Goal: Task Accomplishment & Management: Complete application form

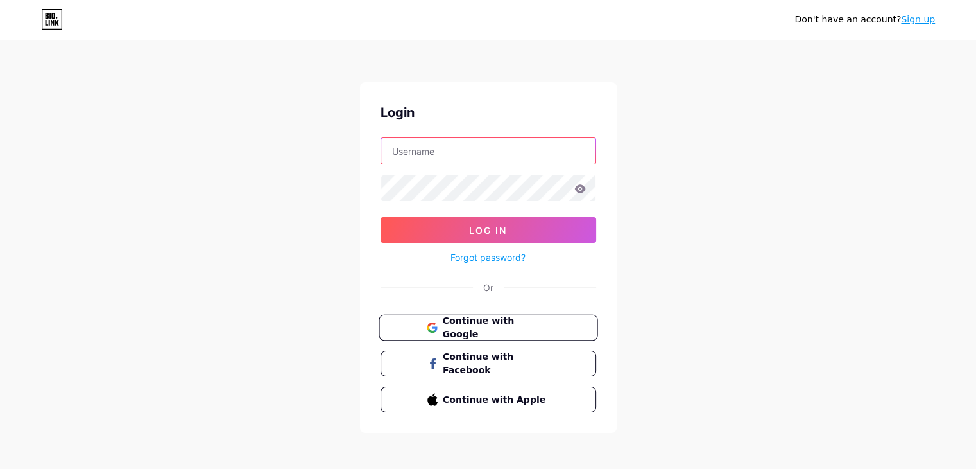
type input "[EMAIL_ADDRESS][DOMAIN_NAME]"
click at [482, 328] on span "Continue with Google" at bounding box center [495, 328] width 107 height 28
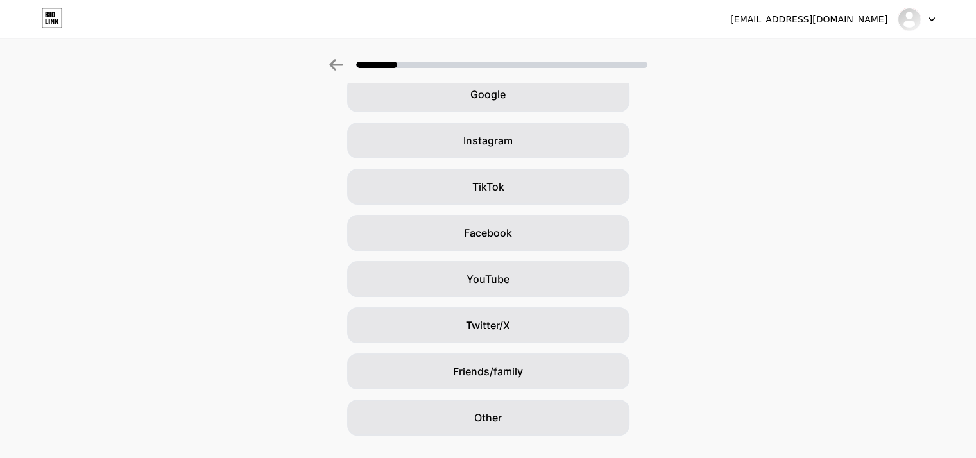
scroll to position [95, 0]
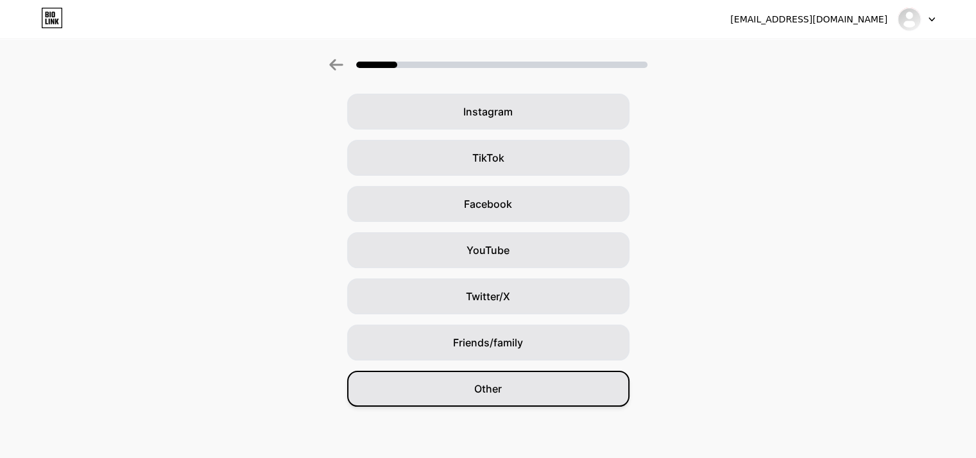
click at [516, 401] on div "Other" at bounding box center [488, 389] width 282 height 36
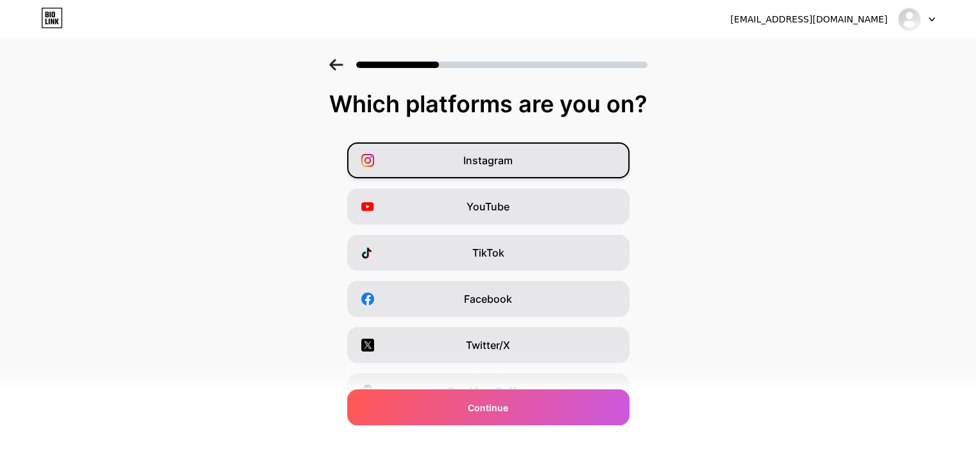
click at [470, 165] on span "Instagram" at bounding box center [487, 160] width 49 height 15
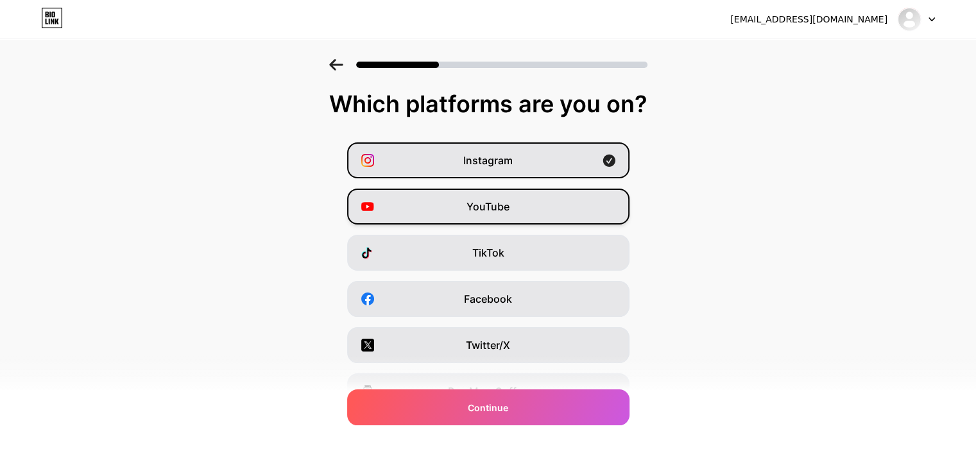
click at [510, 210] on span "YouTube" at bounding box center [488, 206] width 43 height 15
click at [519, 191] on div "YouTube" at bounding box center [488, 207] width 282 height 36
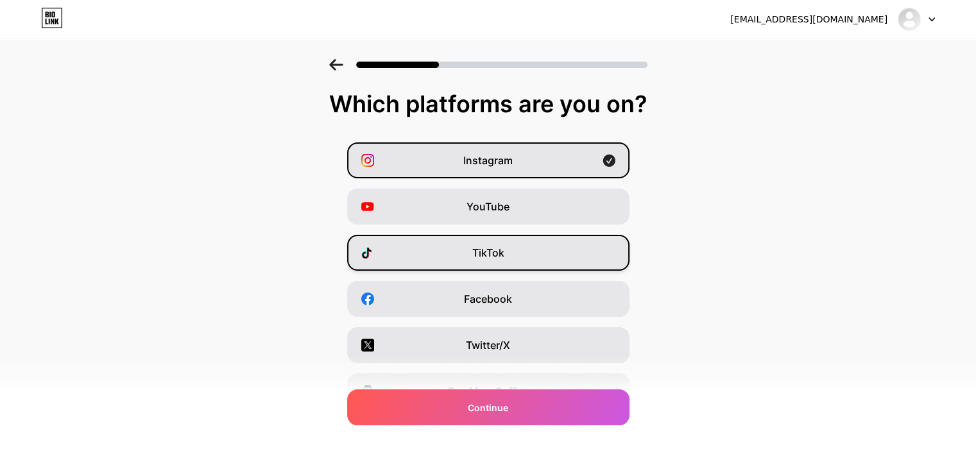
click at [518, 250] on div "TikTok" at bounding box center [488, 253] width 282 height 36
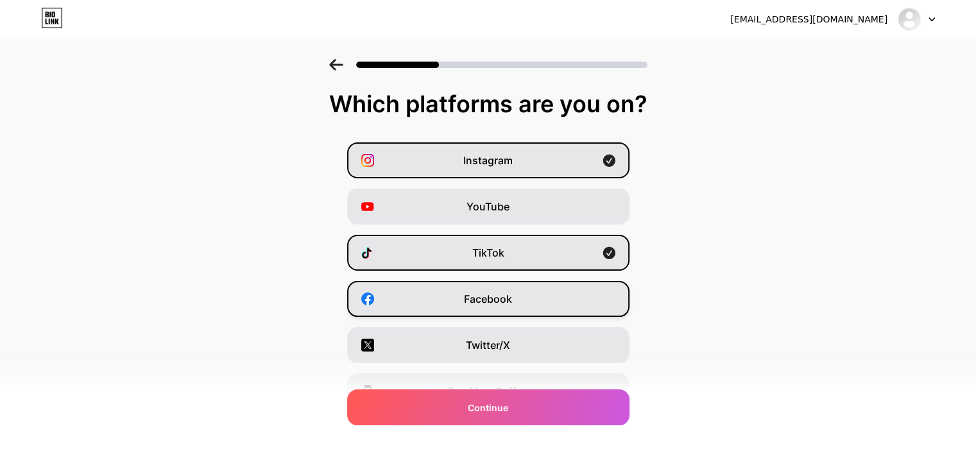
click at [512, 298] on span "Facebook" at bounding box center [488, 298] width 48 height 15
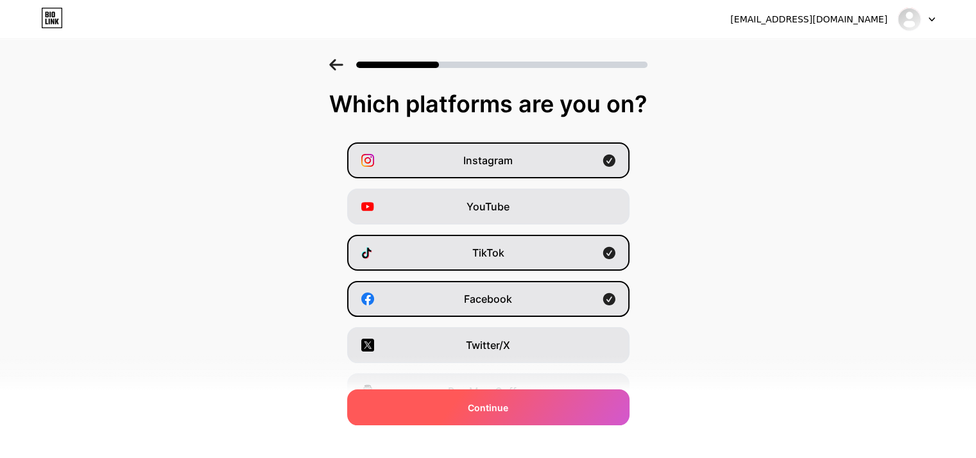
click at [498, 406] on span "Continue" at bounding box center [488, 407] width 40 height 13
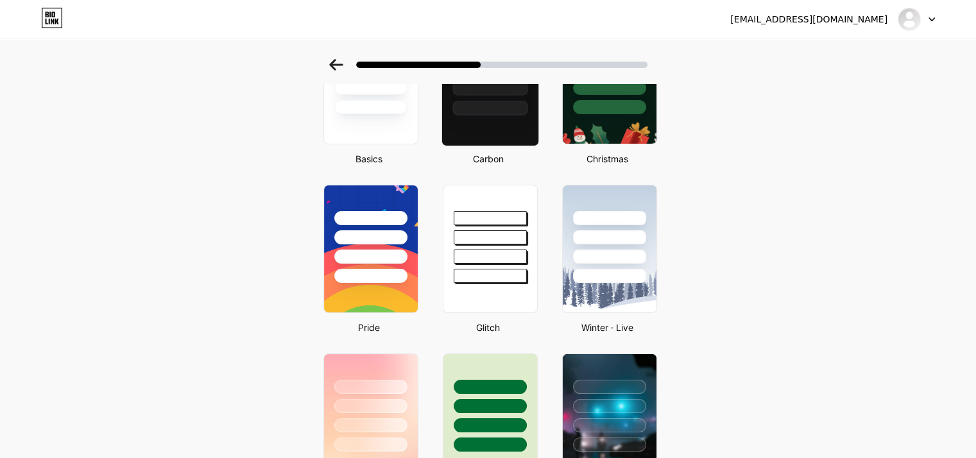
scroll to position [257, 0]
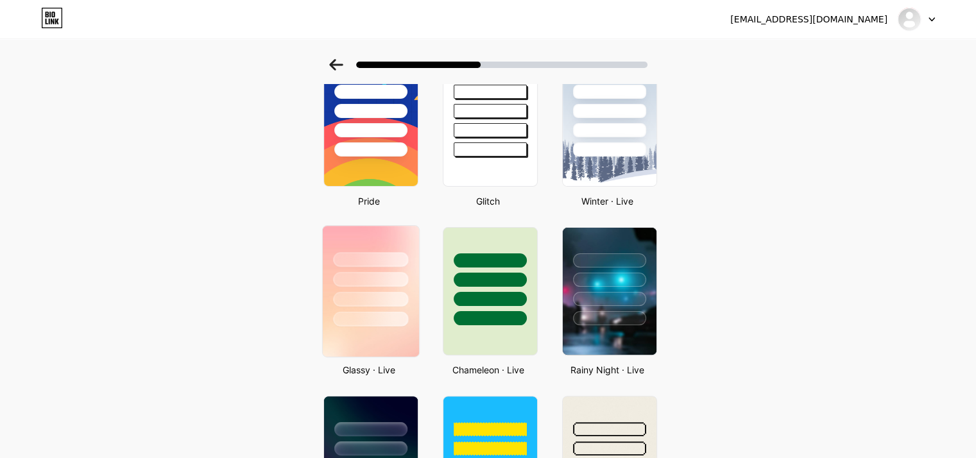
click at [397, 301] on div at bounding box center [370, 299] width 75 height 15
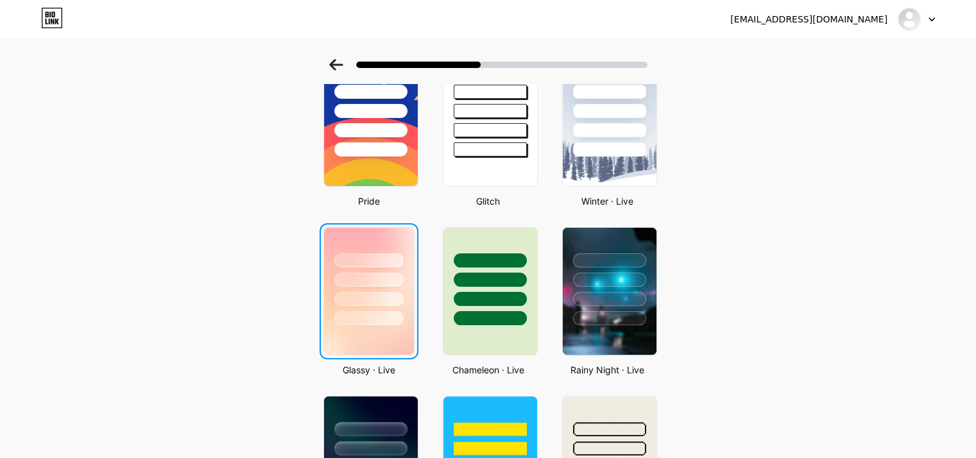
scroll to position [0, 0]
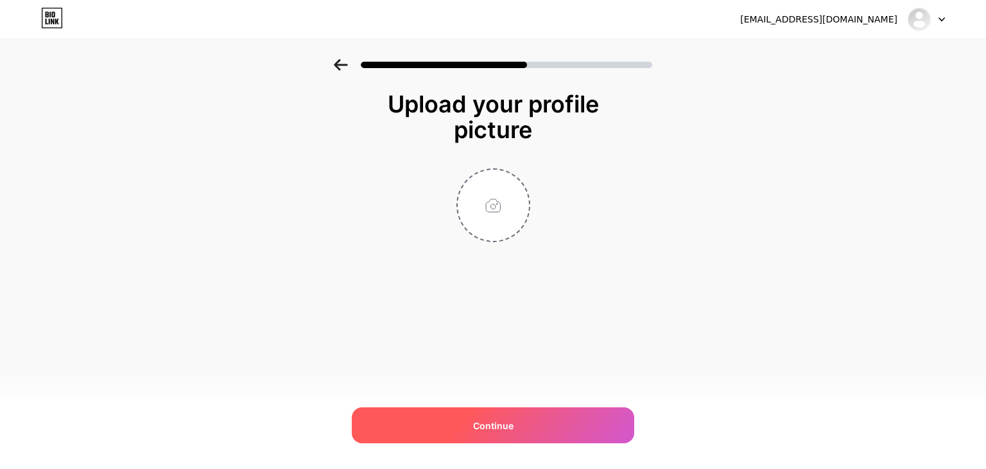
click at [575, 435] on div "Continue" at bounding box center [493, 425] width 282 height 36
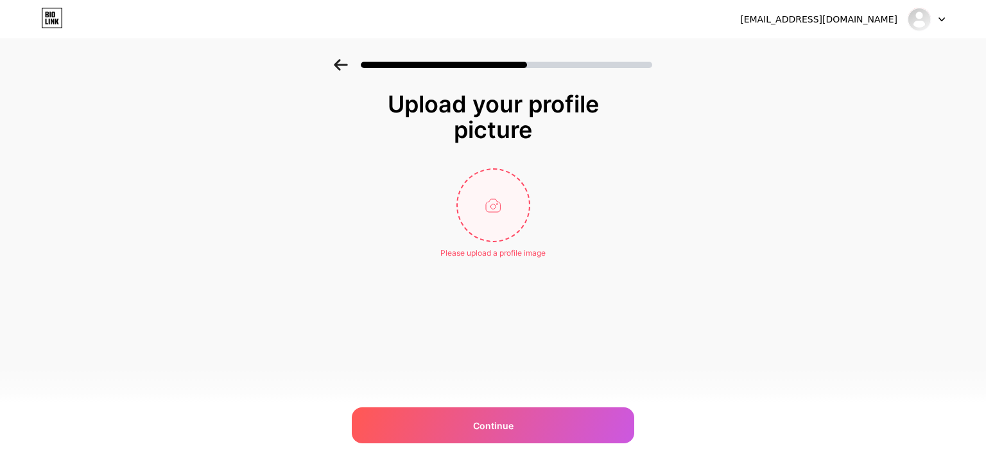
click at [496, 200] on input "file" at bounding box center [493, 204] width 71 height 71
click at [490, 191] on input "file" at bounding box center [493, 204] width 71 height 71
type input "C:\fakepath\WhatsApp Image 2024-11-10 at 2.30.24 PM.jpeg"
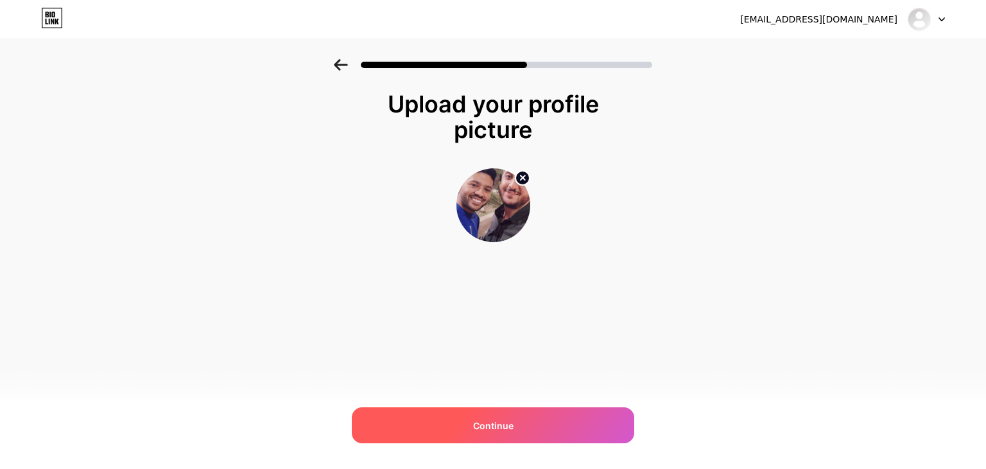
click at [564, 413] on div "Continue" at bounding box center [493, 425] width 282 height 36
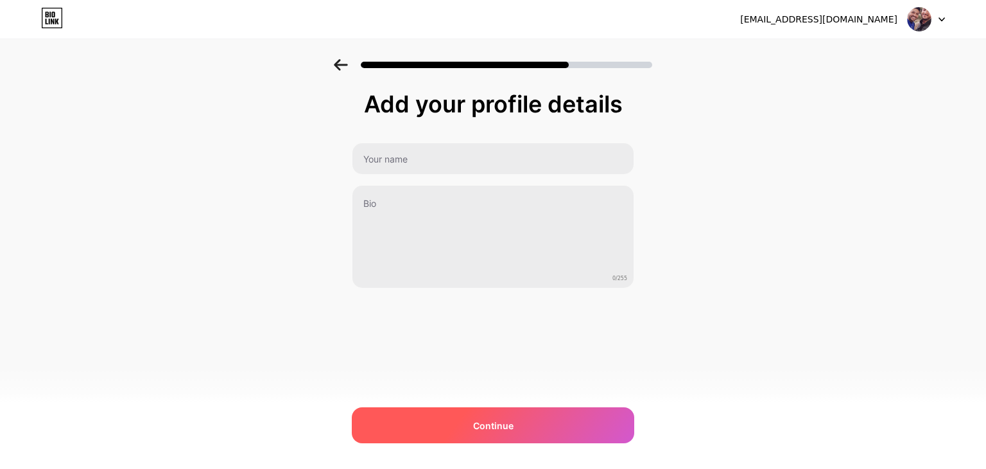
click at [553, 420] on div "Continue" at bounding box center [493, 425] width 282 height 36
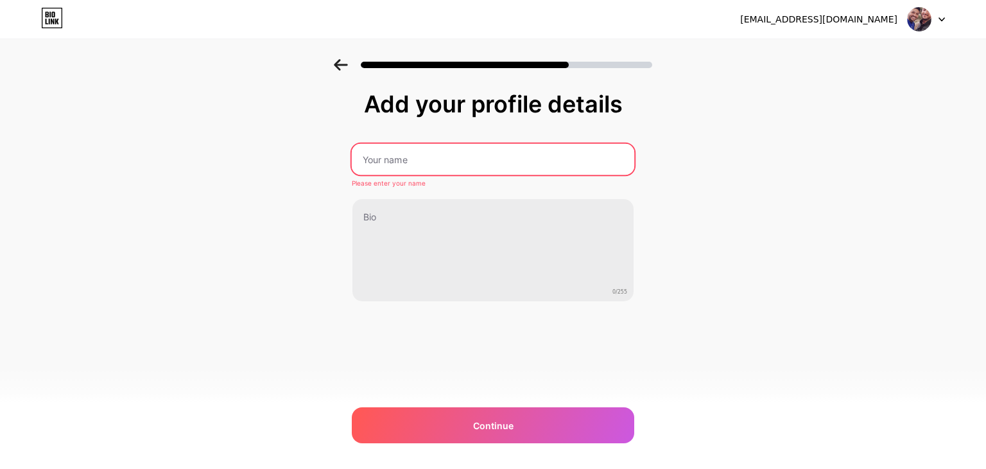
click at [449, 168] on input "text" at bounding box center [493, 159] width 282 height 31
click at [426, 159] on input "text" at bounding box center [493, 159] width 282 height 31
click at [947, 14] on div "mokakimz@gmail.com Logout" at bounding box center [493, 19] width 986 height 23
click at [936, 24] on div at bounding box center [926, 19] width 37 height 23
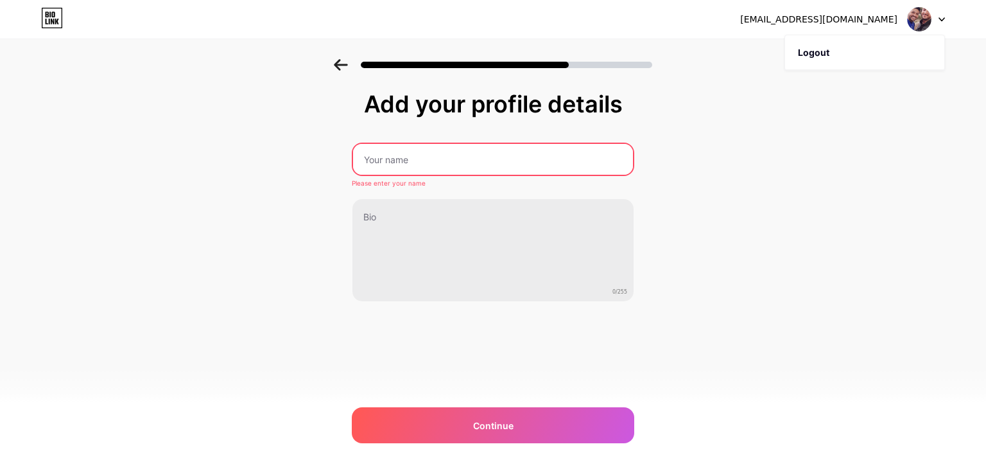
click at [920, 19] on img at bounding box center [919, 19] width 24 height 24
click at [478, 151] on input "text" at bounding box center [493, 159] width 280 height 31
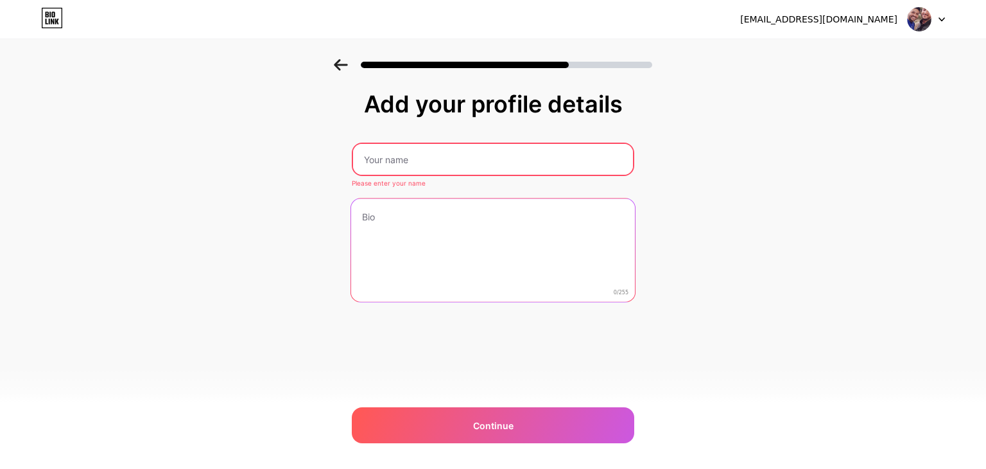
click at [373, 233] on textarea at bounding box center [493, 250] width 284 height 105
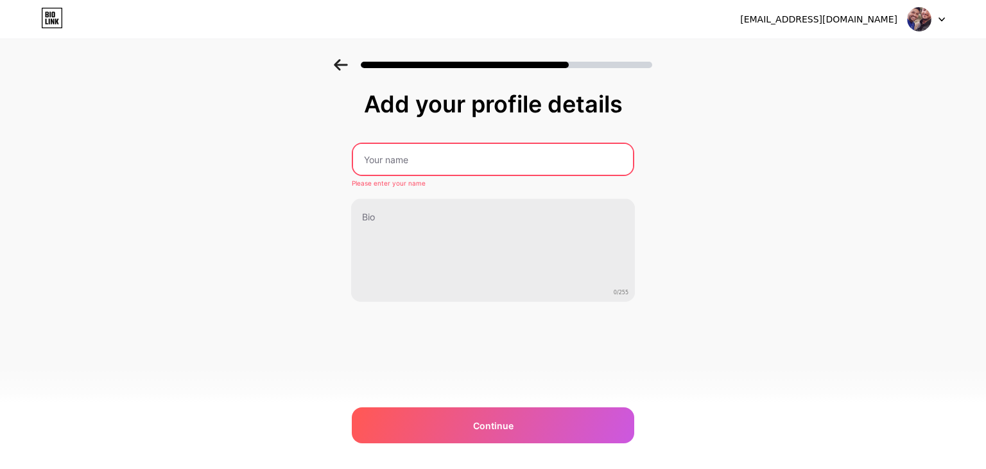
click at [415, 162] on input "text" at bounding box center [493, 159] width 280 height 31
type input "Chahine"
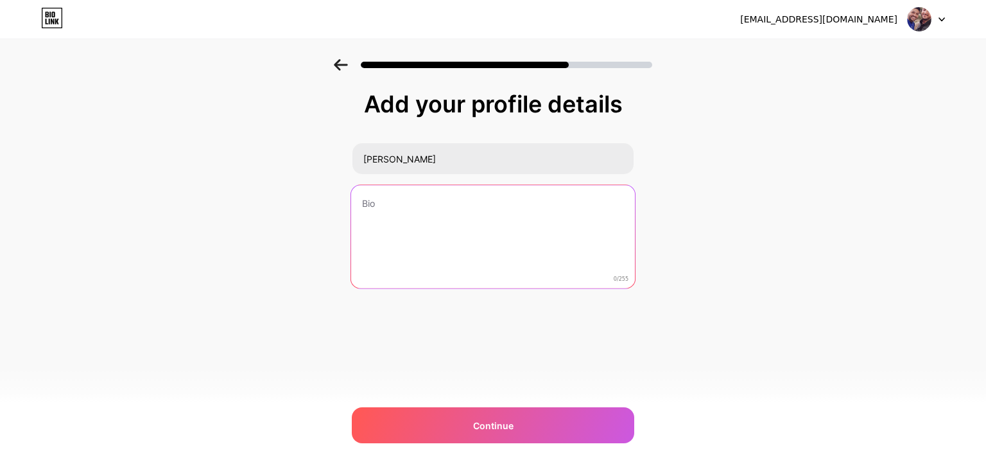
click at [413, 227] on textarea at bounding box center [493, 237] width 284 height 105
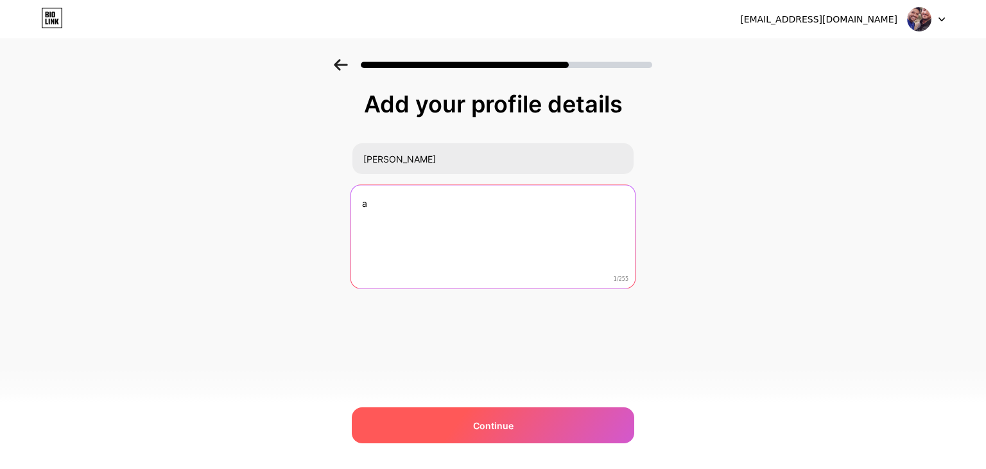
type textarea "a"
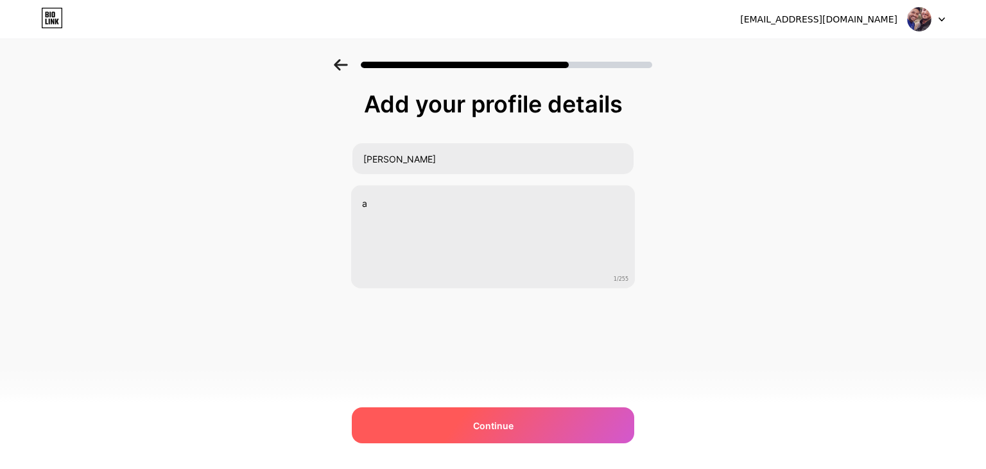
click at [535, 436] on div "Continue" at bounding box center [493, 425] width 282 height 36
click at [594, 420] on div "Continue" at bounding box center [493, 425] width 282 height 36
click at [583, 419] on div "Continue" at bounding box center [493, 425] width 282 height 36
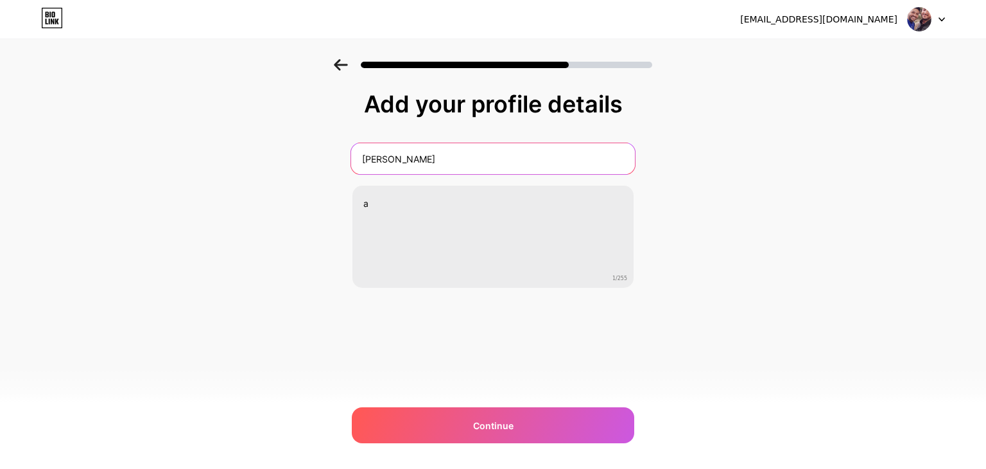
click at [560, 160] on input "Chahine" at bounding box center [493, 158] width 284 height 31
type input "Chahines"
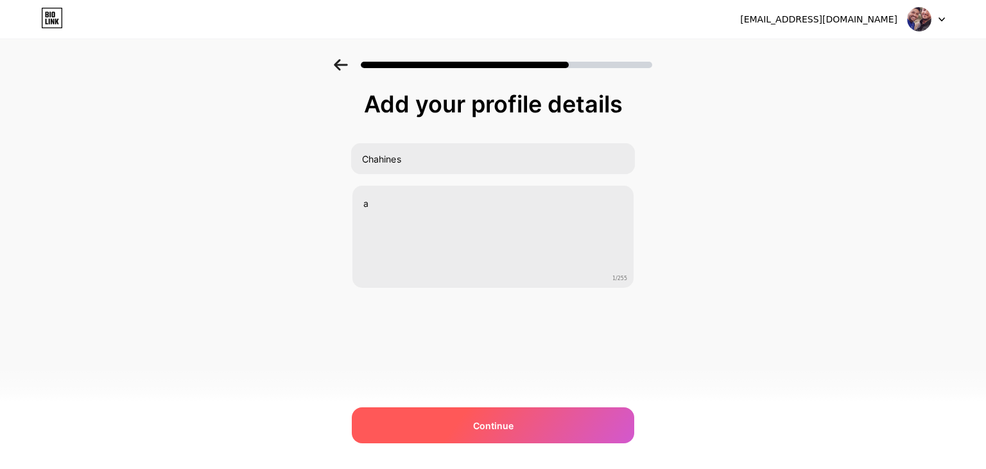
click at [512, 439] on div "mokakimz@gmail.com Logout Link Copied Add your profile details Chahines a 1/255…" at bounding box center [493, 234] width 986 height 469
click at [514, 437] on div "Continue" at bounding box center [493, 425] width 282 height 36
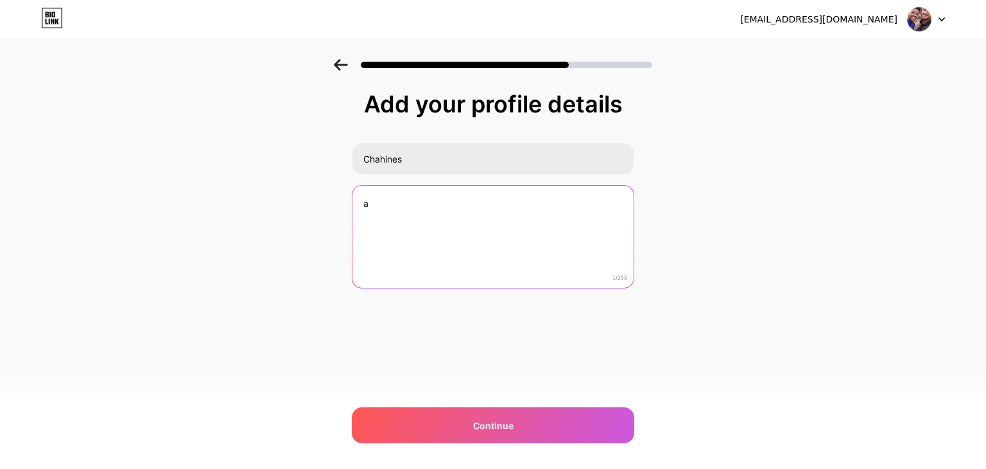
click at [533, 265] on textarea "a" at bounding box center [492, 237] width 281 height 103
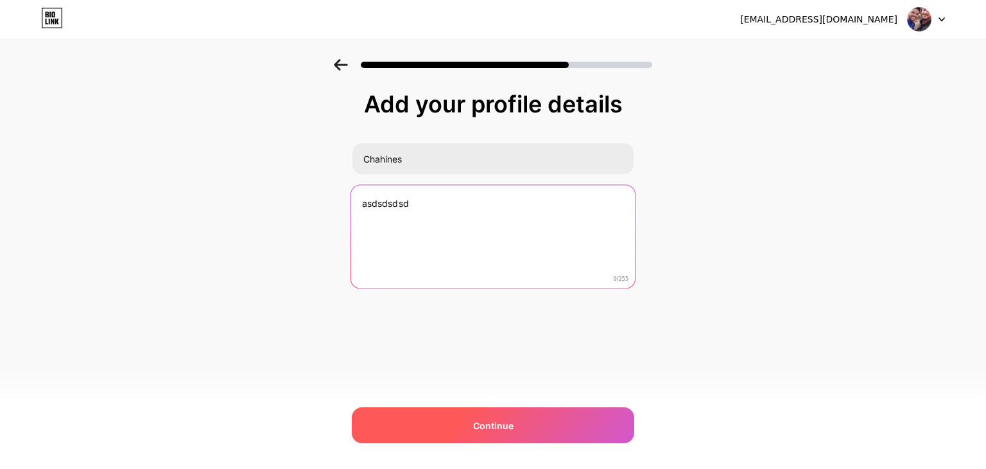
type textarea "asdsdsdsd"
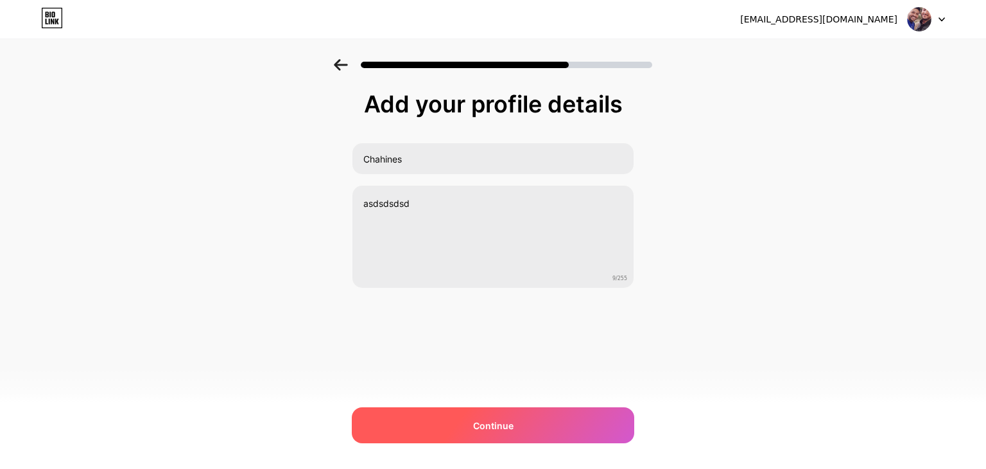
click at [537, 418] on div "Continue" at bounding box center [493, 425] width 282 height 36
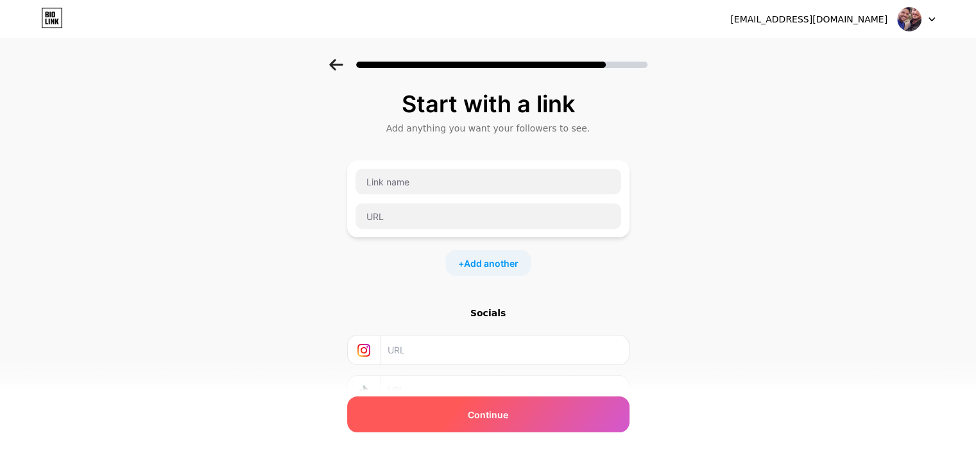
click at [503, 415] on span "Continue" at bounding box center [488, 414] width 40 height 13
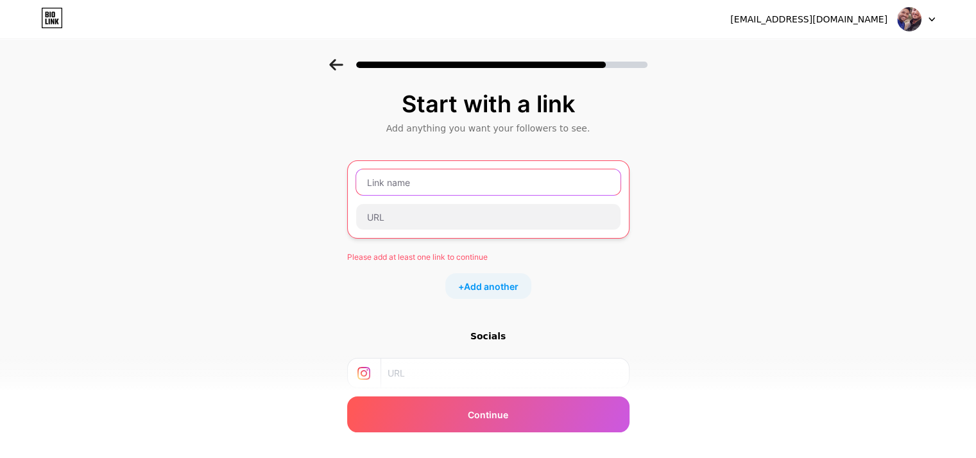
click at [436, 188] on input "text" at bounding box center [488, 182] width 264 height 26
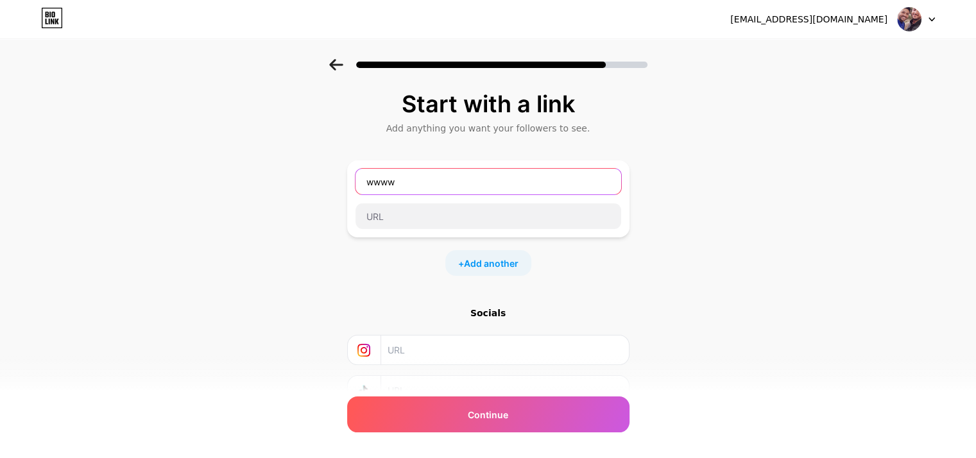
type input "wwww"
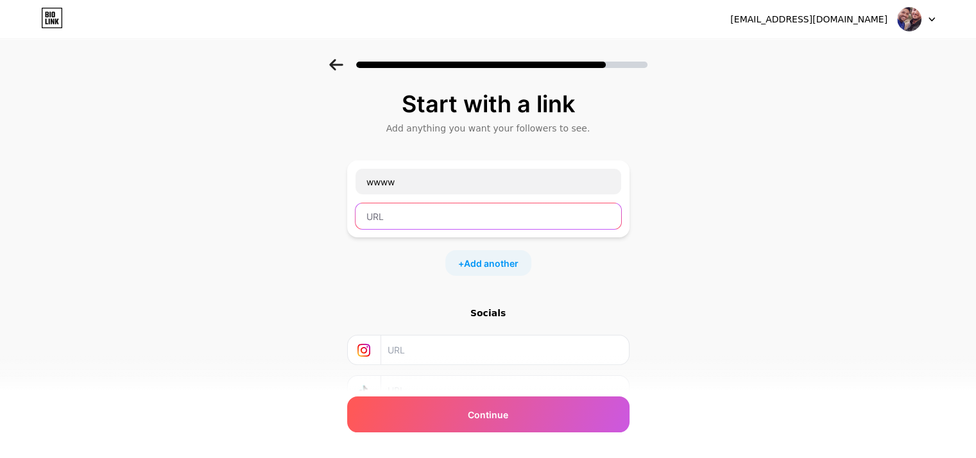
click at [447, 205] on input "text" at bounding box center [489, 216] width 266 height 26
paste input "https://www.google.com/search?q=%D8%A7%D9%84%D8%B9%D9%88%D8%AF+%D9%83%D8%A7%D9%…"
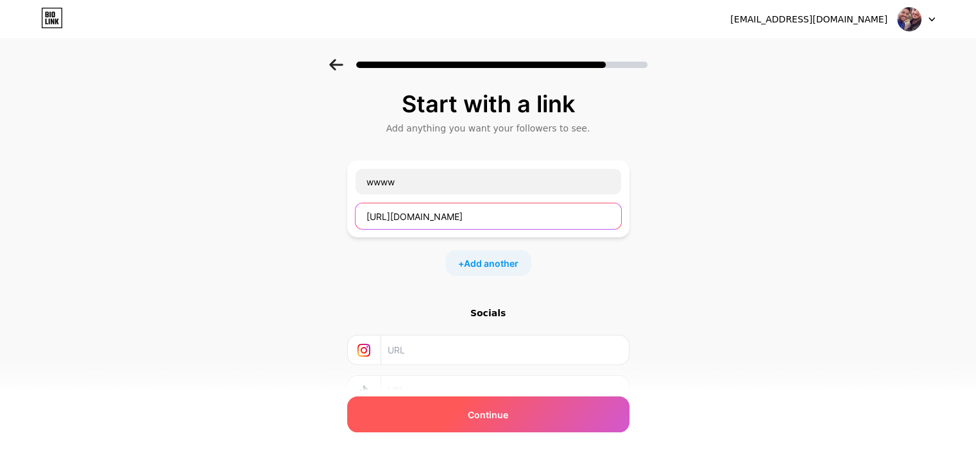
type input "https://www.google.com/search?q=%D8%A7%D9%84%D8%B9%D9%88%D8%AF+%D9%83%D8%A7%D9%…"
click at [542, 399] on div "Continue" at bounding box center [488, 415] width 282 height 36
click at [541, 413] on div "Continue" at bounding box center [488, 415] width 282 height 36
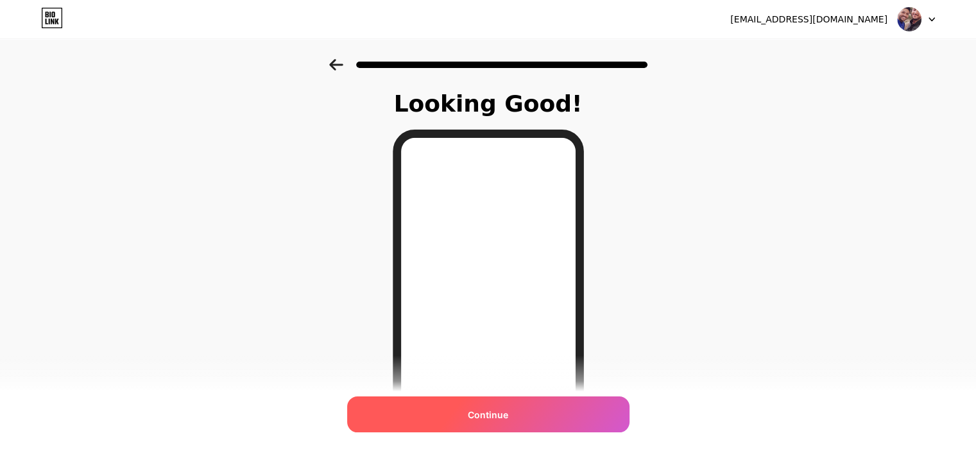
click at [543, 422] on div "Continue" at bounding box center [488, 415] width 282 height 36
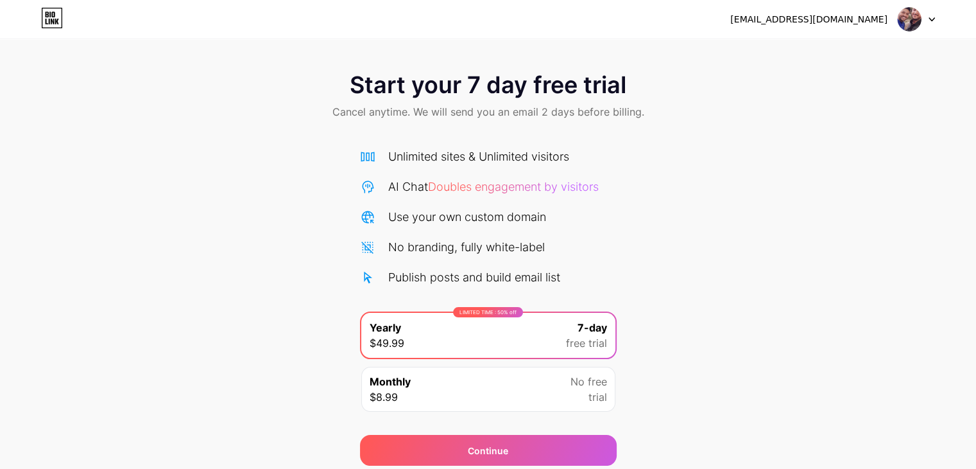
click at [584, 397] on div "No free trial" at bounding box center [589, 389] width 37 height 31
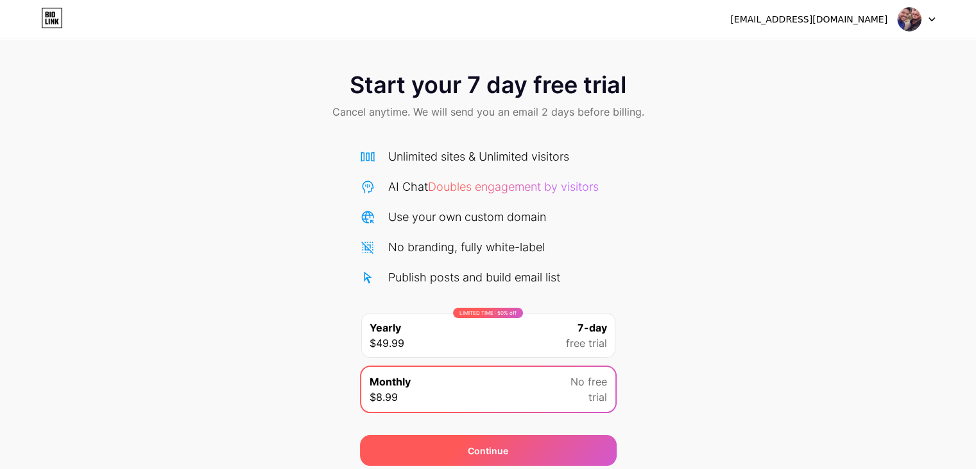
click at [562, 445] on div "Continue" at bounding box center [488, 450] width 257 height 31
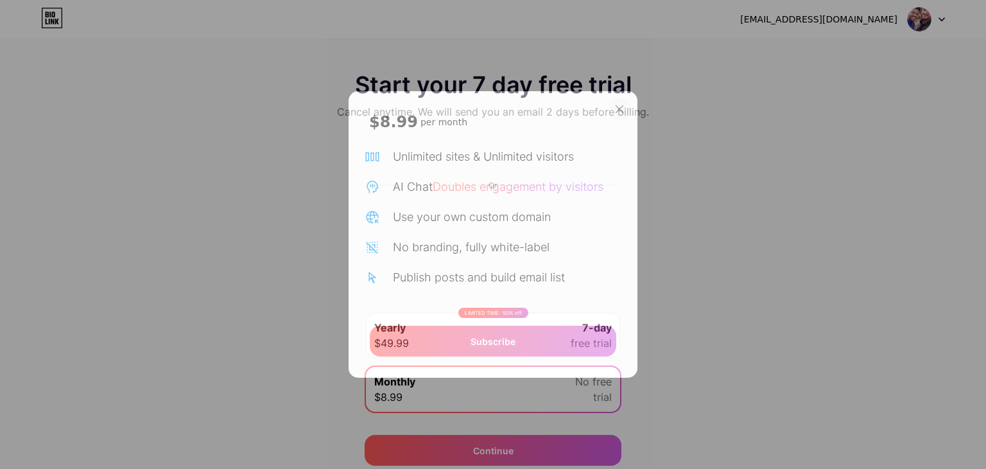
click at [622, 113] on icon at bounding box center [619, 109] width 10 height 10
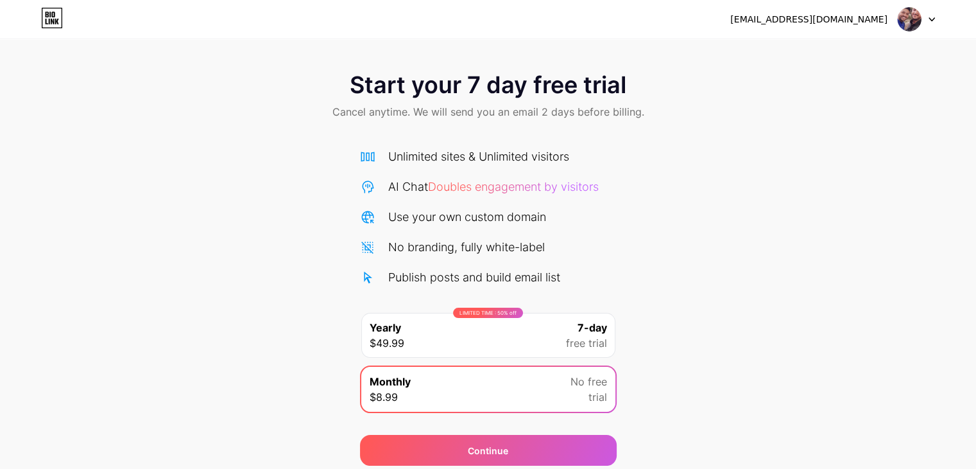
click at [900, 24] on img at bounding box center [909, 19] width 24 height 24
click at [660, 190] on div "Start your 7 day free trial Cancel anytime. We will send you an email 2 days be…" at bounding box center [488, 262] width 976 height 406
click at [553, 187] on span "Doubles engagement by visitors" at bounding box center [513, 186] width 171 height 13
click at [558, 343] on div "LIMITED TIME : 50% off Yearly $49.99 7-day free trial" at bounding box center [488, 335] width 254 height 45
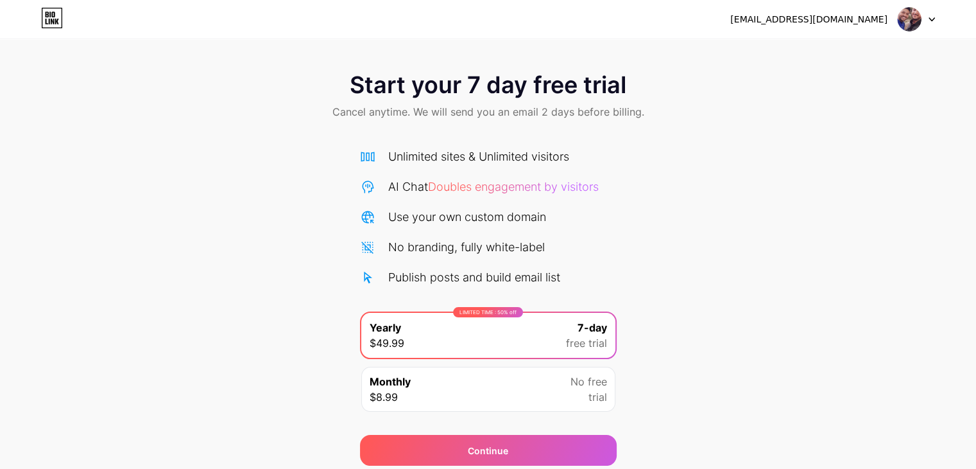
click at [589, 399] on span "trial" at bounding box center [598, 396] width 19 height 15
